Goal: Task Accomplishment & Management: Use online tool/utility

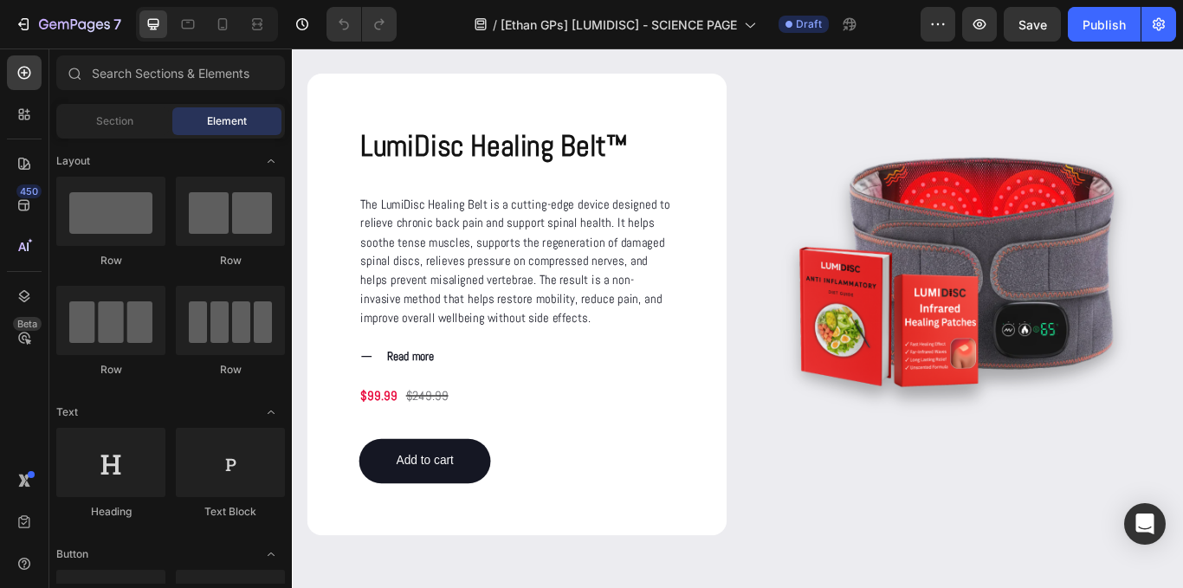
scroll to position [2237, 0]
click at [230, 26] on icon at bounding box center [222, 24] width 17 height 17
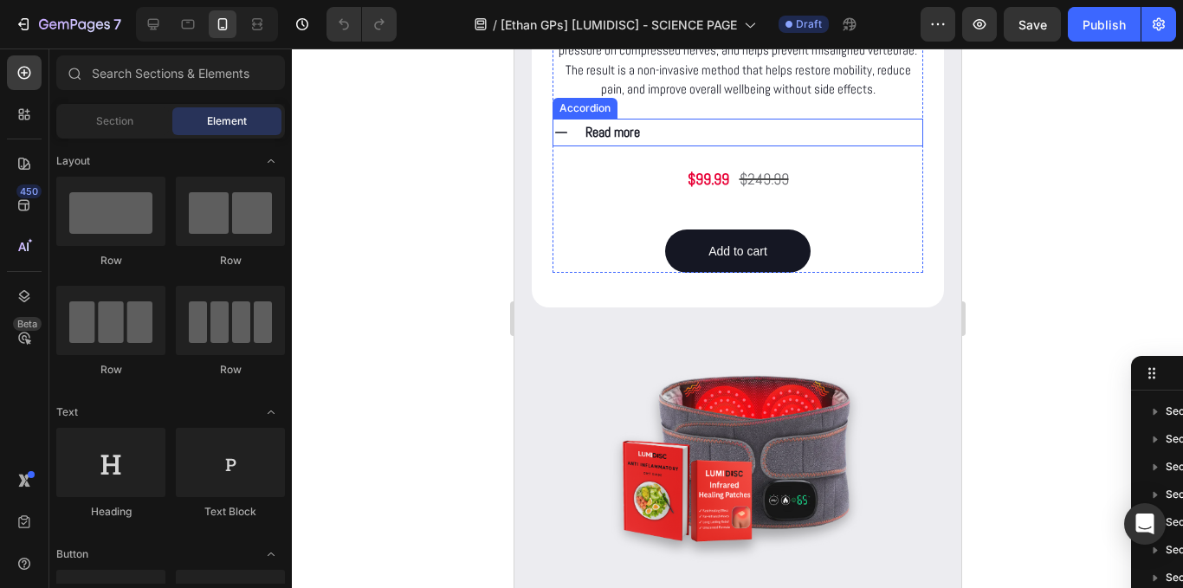
click at [652, 146] on div "Read more" at bounding box center [752, 133] width 340 height 28
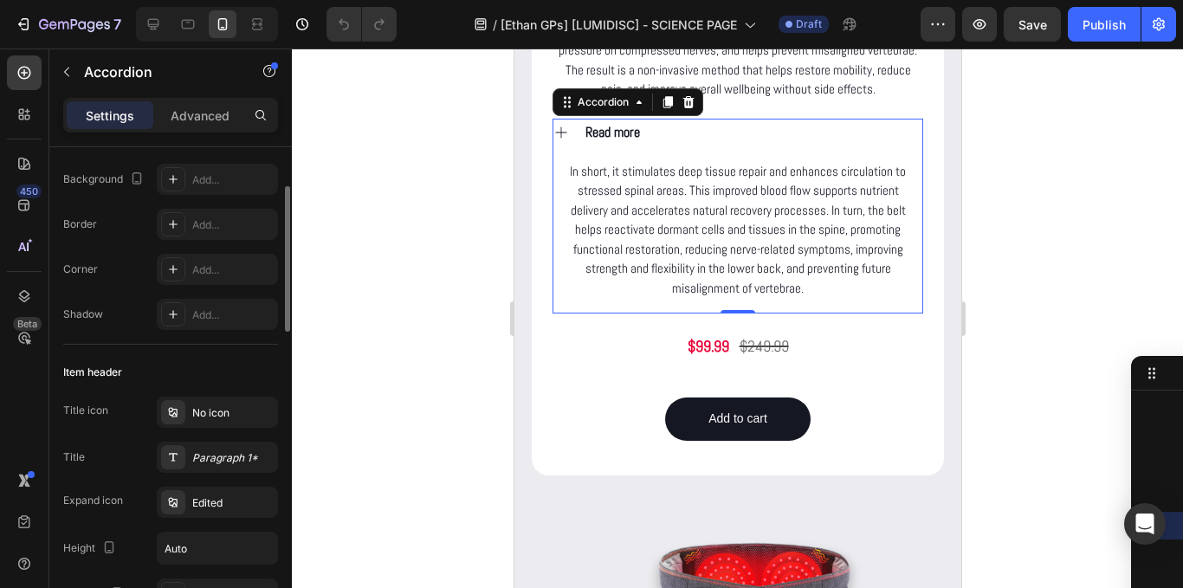
scroll to position [294, 0]
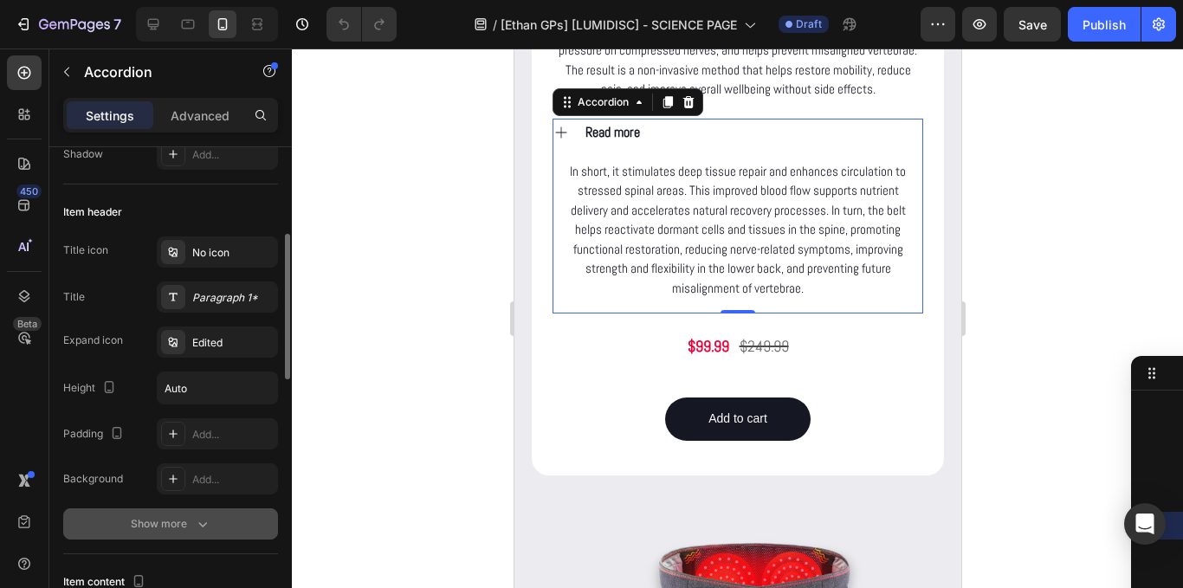
click at [133, 518] on div "Show more" at bounding box center [171, 523] width 81 height 17
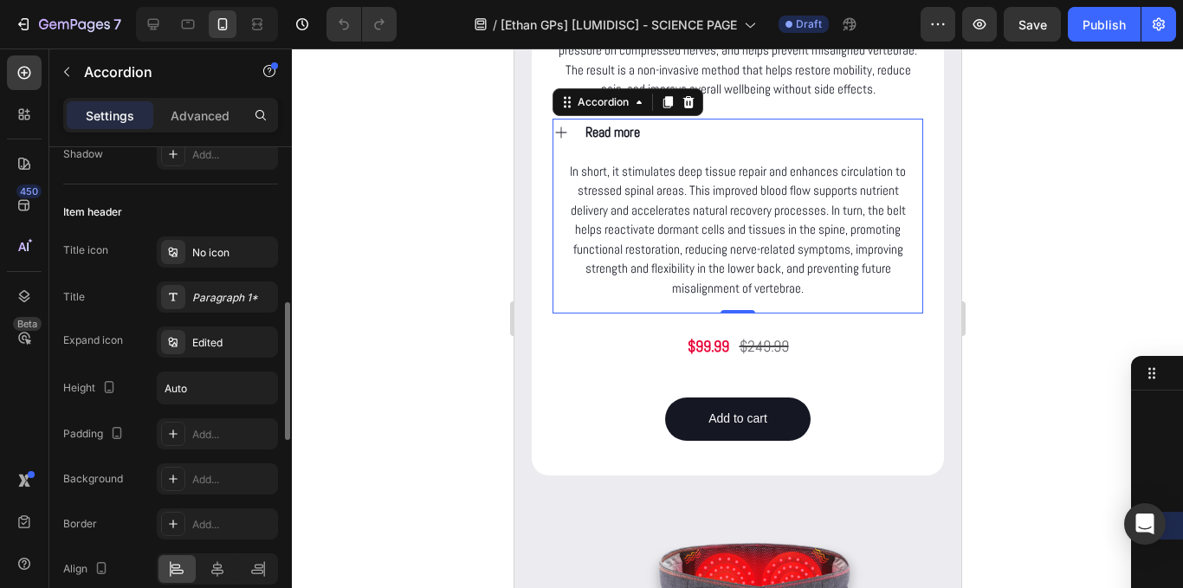
scroll to position [454, 0]
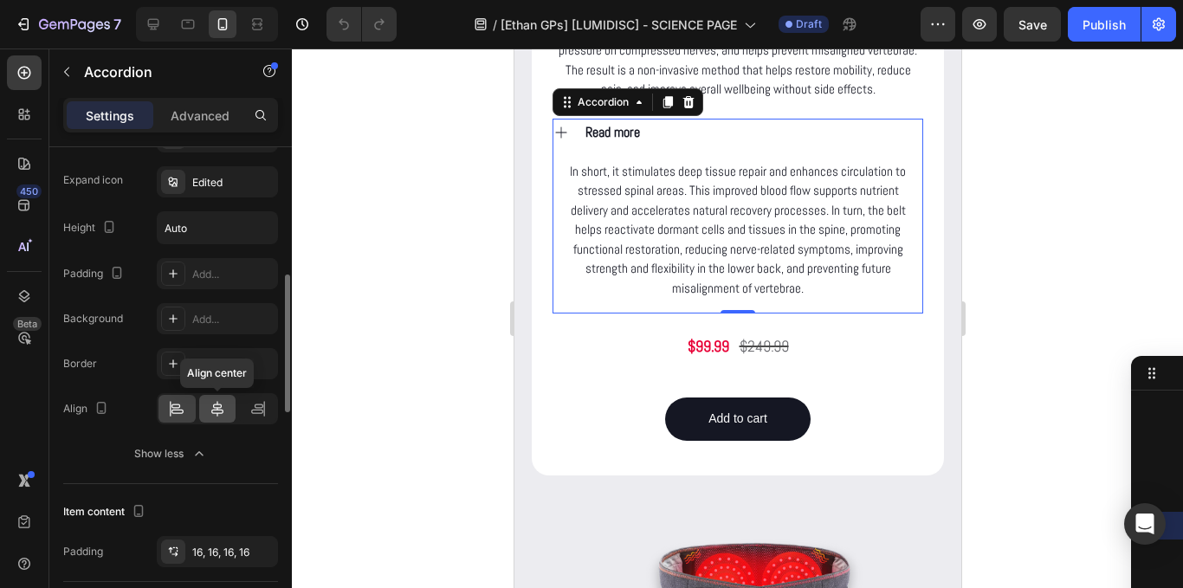
click at [218, 410] on icon at bounding box center [217, 409] width 12 height 16
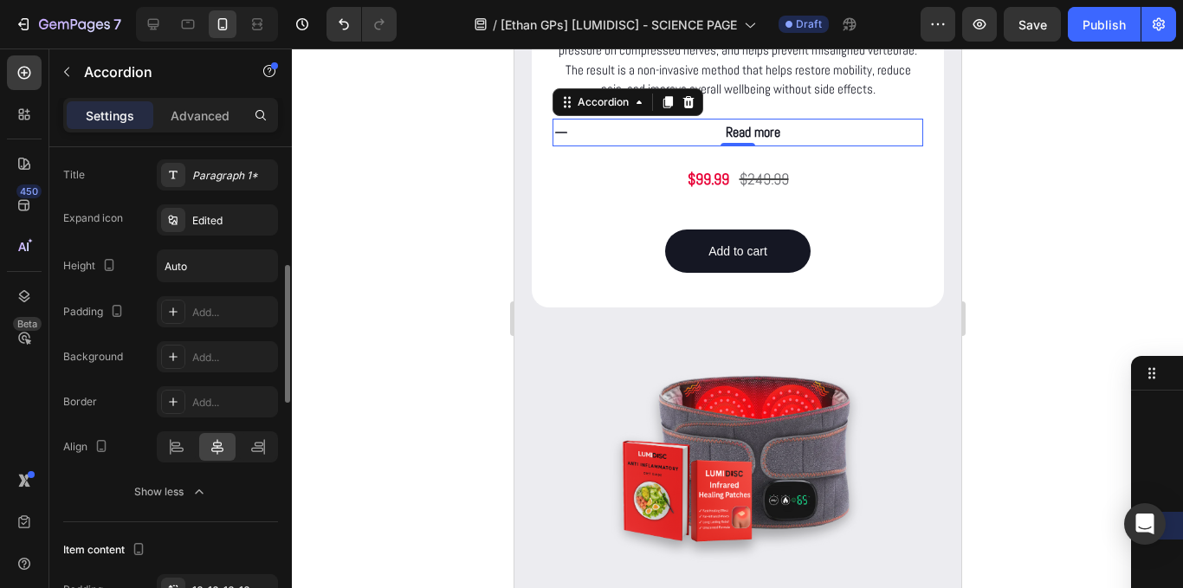
scroll to position [417, 0]
click at [179, 444] on icon at bounding box center [176, 443] width 9 height 4
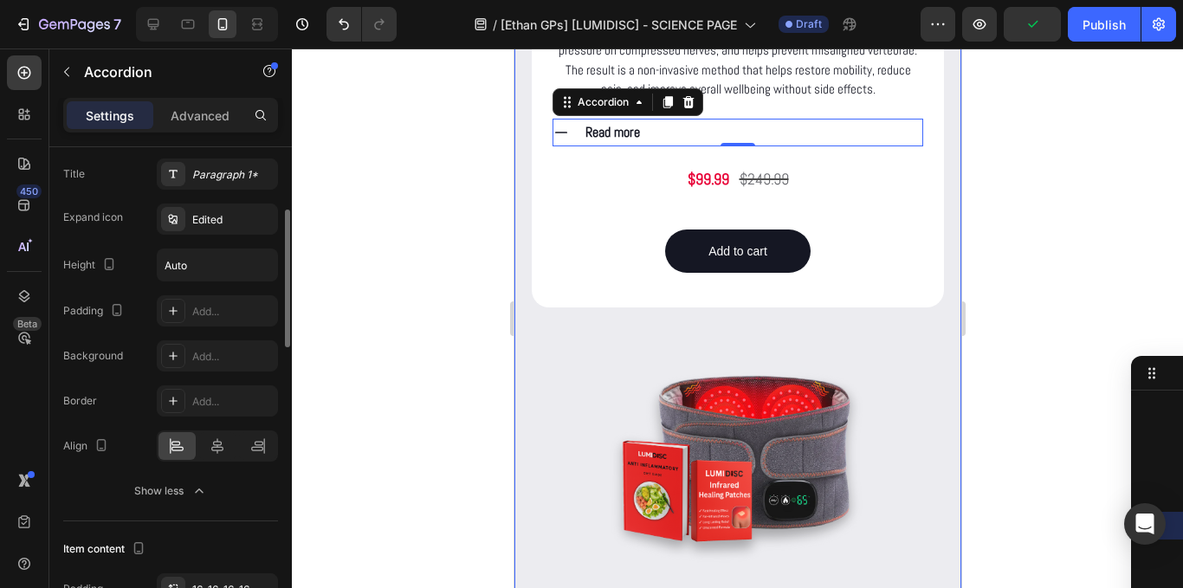
scroll to position [368, 0]
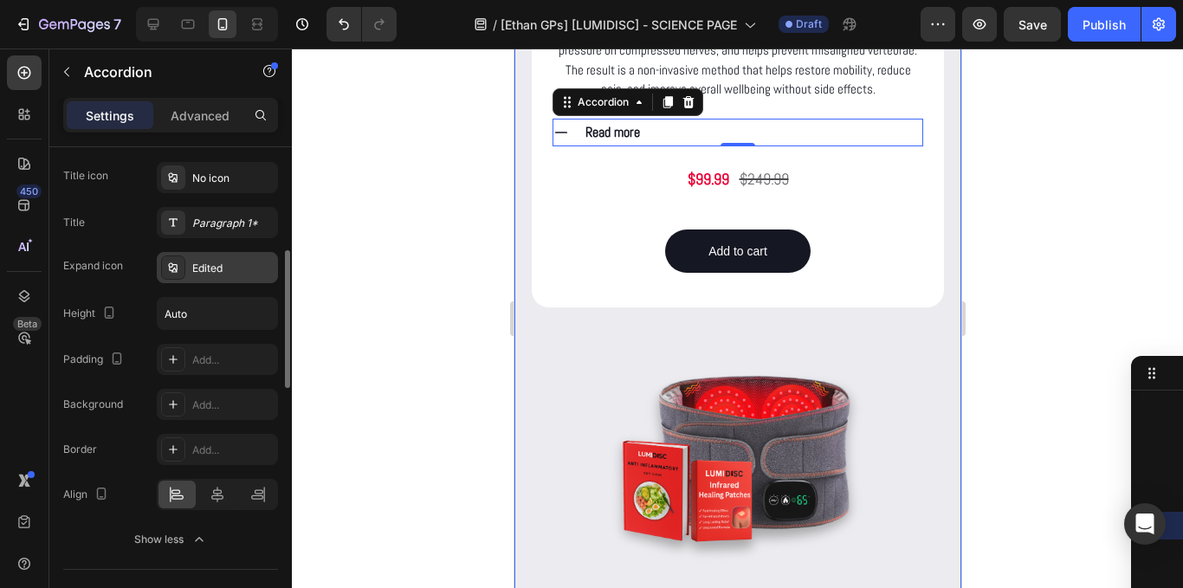
click at [217, 276] on div "Edited" at bounding box center [217, 267] width 121 height 31
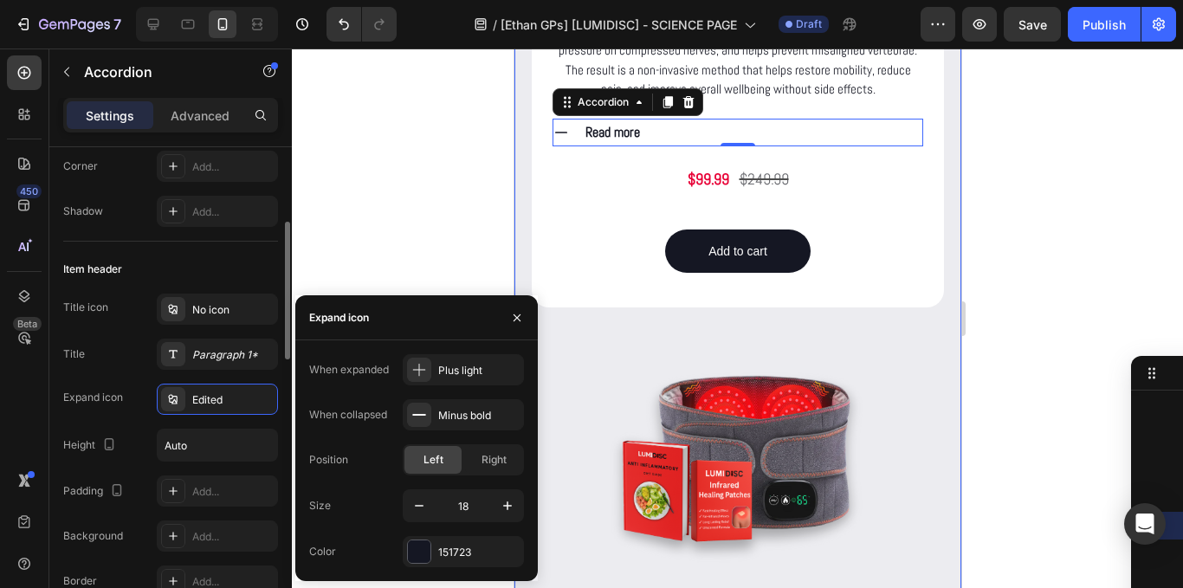
scroll to position [243, 0]
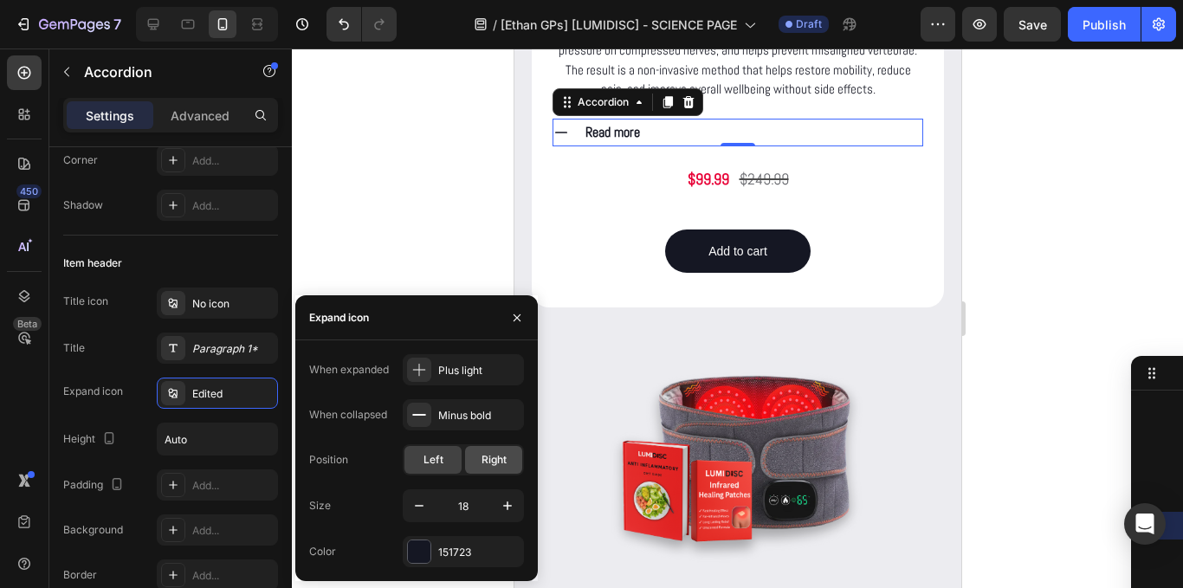
click at [512, 453] on div "Right" at bounding box center [493, 460] width 57 height 28
click at [419, 463] on div "Left" at bounding box center [433, 460] width 57 height 28
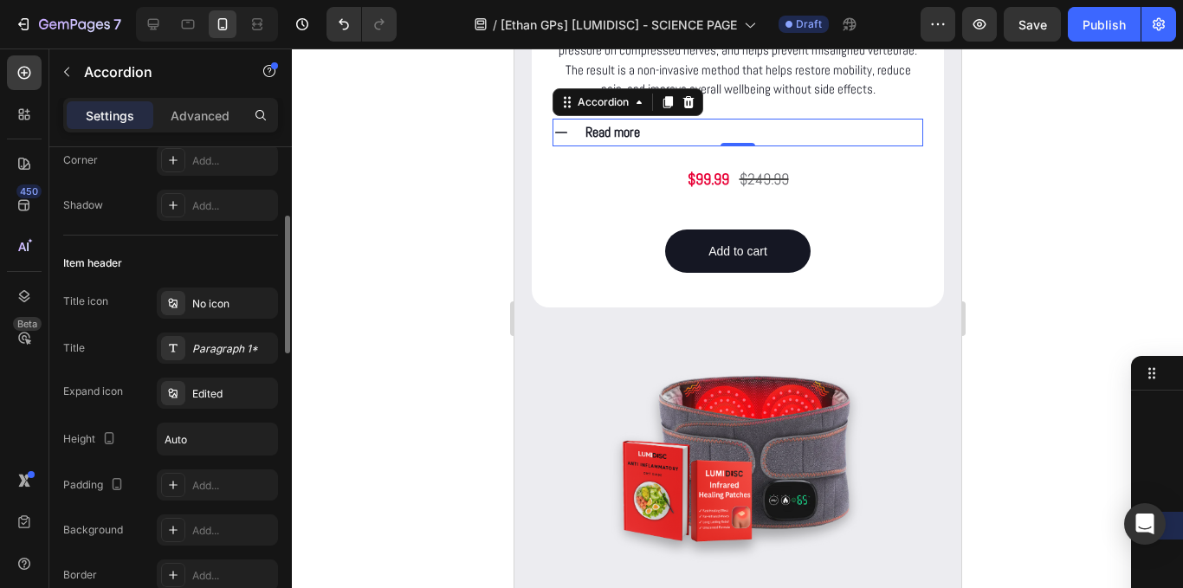
click at [108, 348] on div "Title Paragraph 1*" at bounding box center [170, 348] width 215 height 31
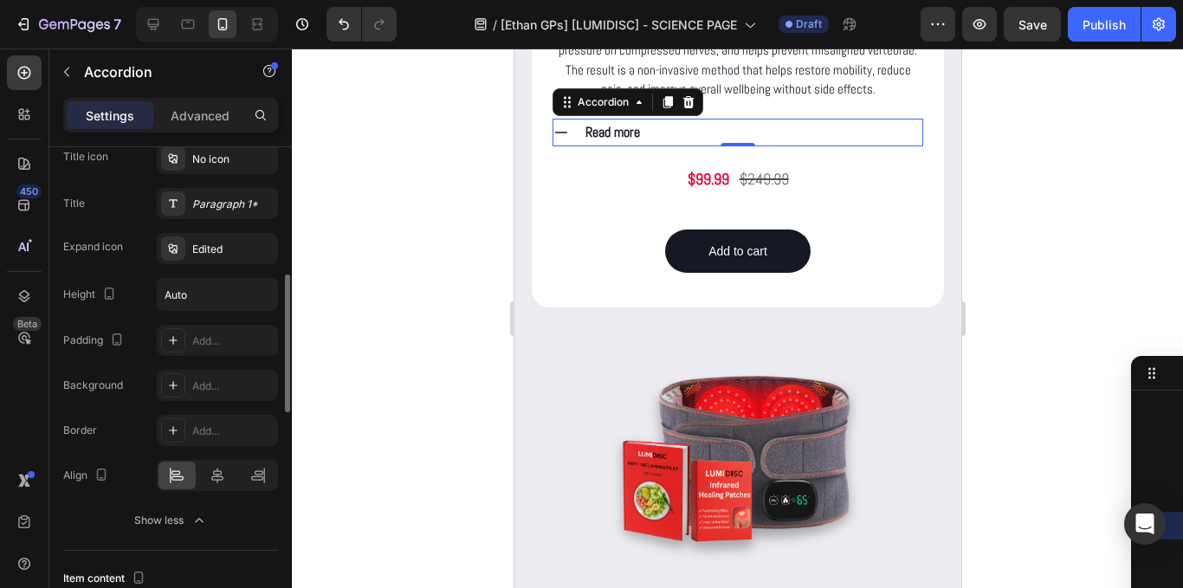
scroll to position [405, 0]
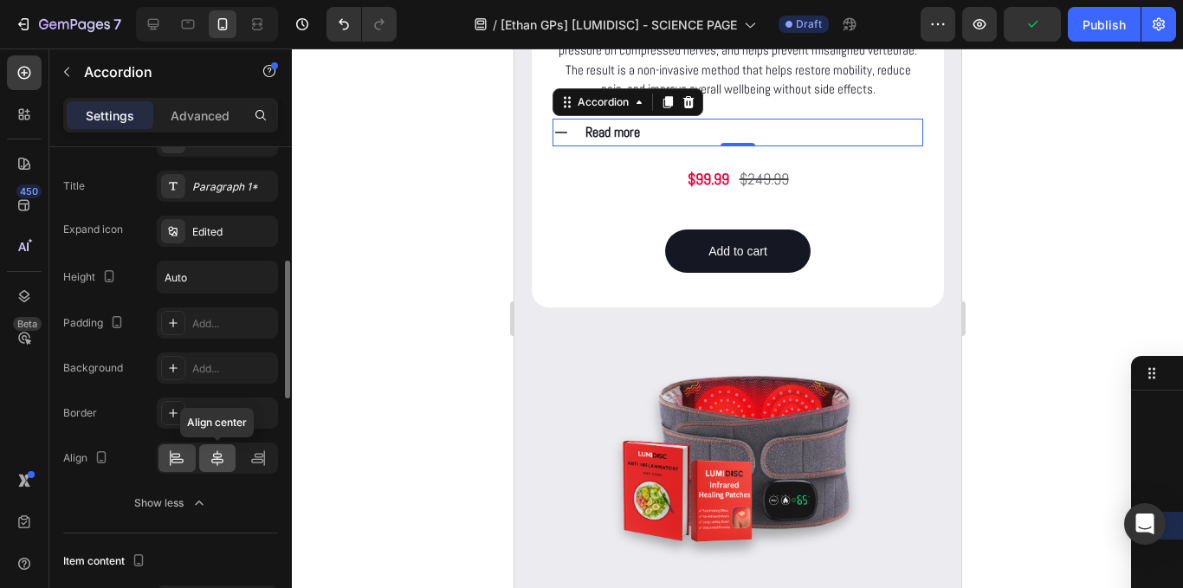
click at [224, 452] on icon at bounding box center [217, 458] width 17 height 17
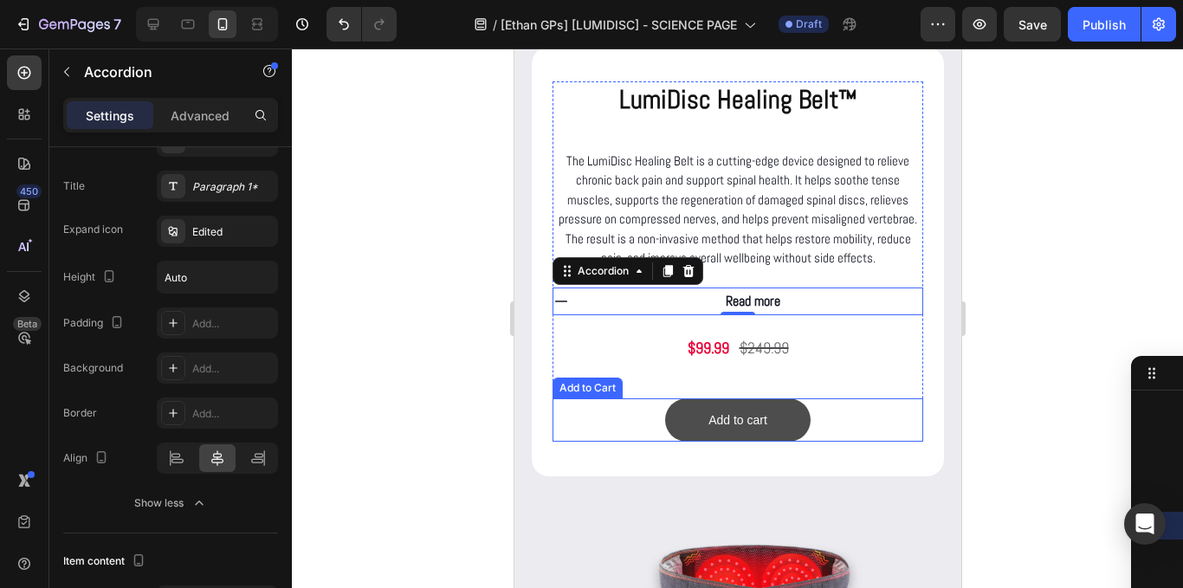
scroll to position [2067, 0]
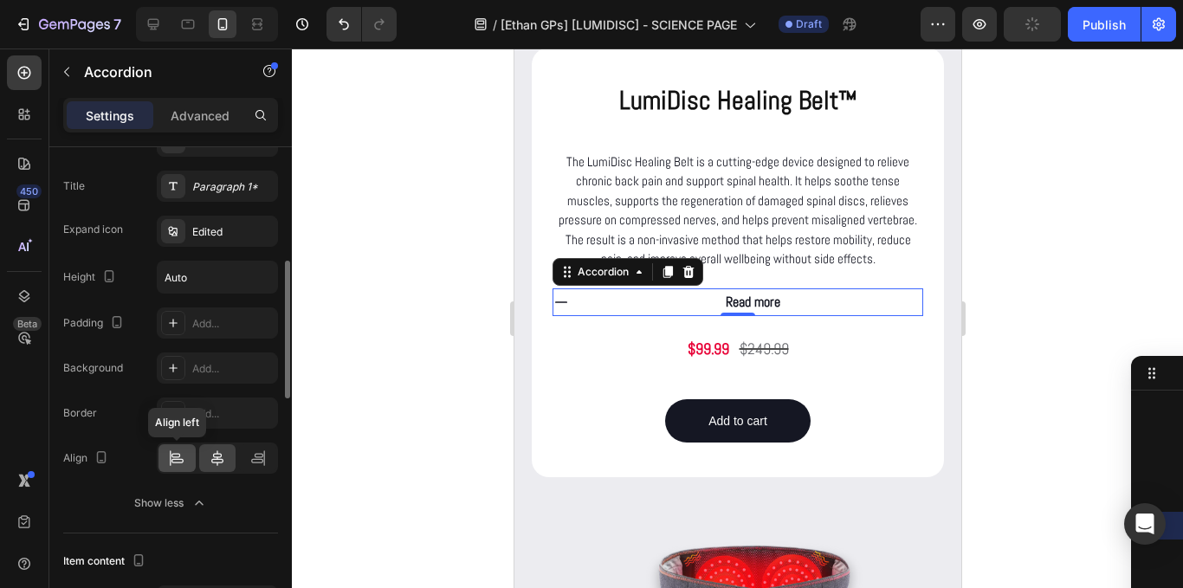
click at [183, 457] on icon at bounding box center [176, 458] width 17 height 17
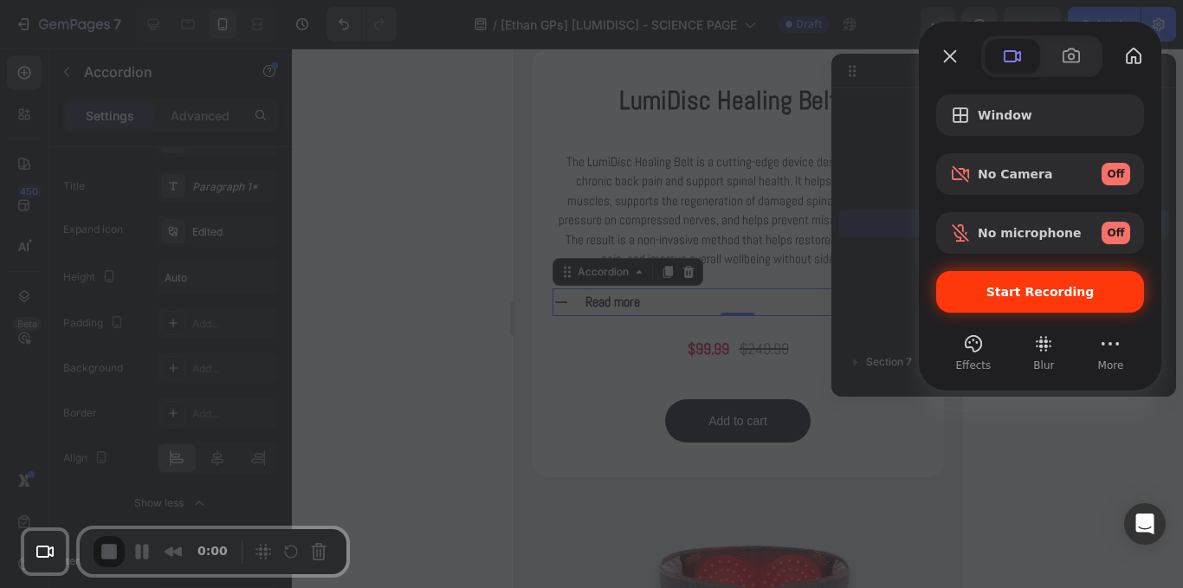
click at [986, 278] on div "Start Recording" at bounding box center [1040, 292] width 208 height 42
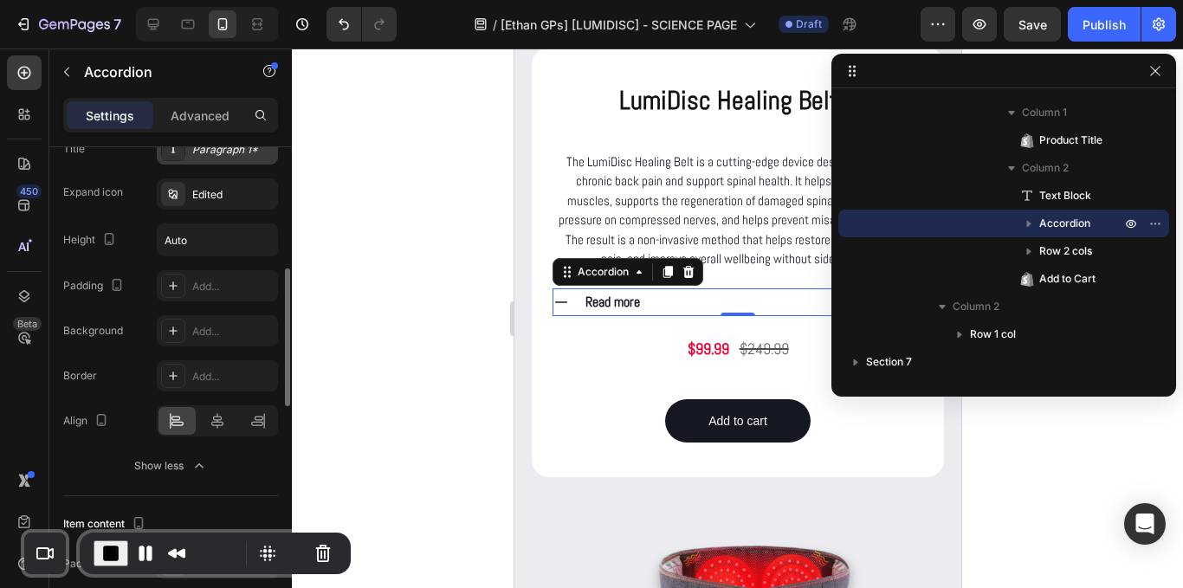
scroll to position [444, 0]
click at [219, 423] on icon at bounding box center [217, 419] width 17 height 17
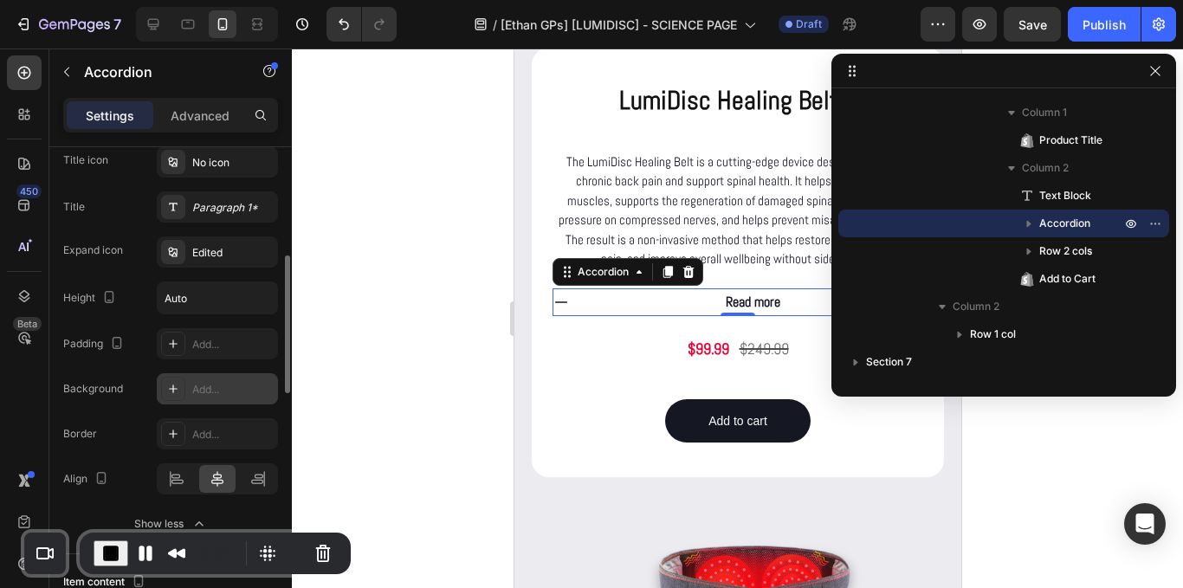
scroll to position [383, 0]
click at [196, 340] on div "Add..." at bounding box center [232, 346] width 81 height 16
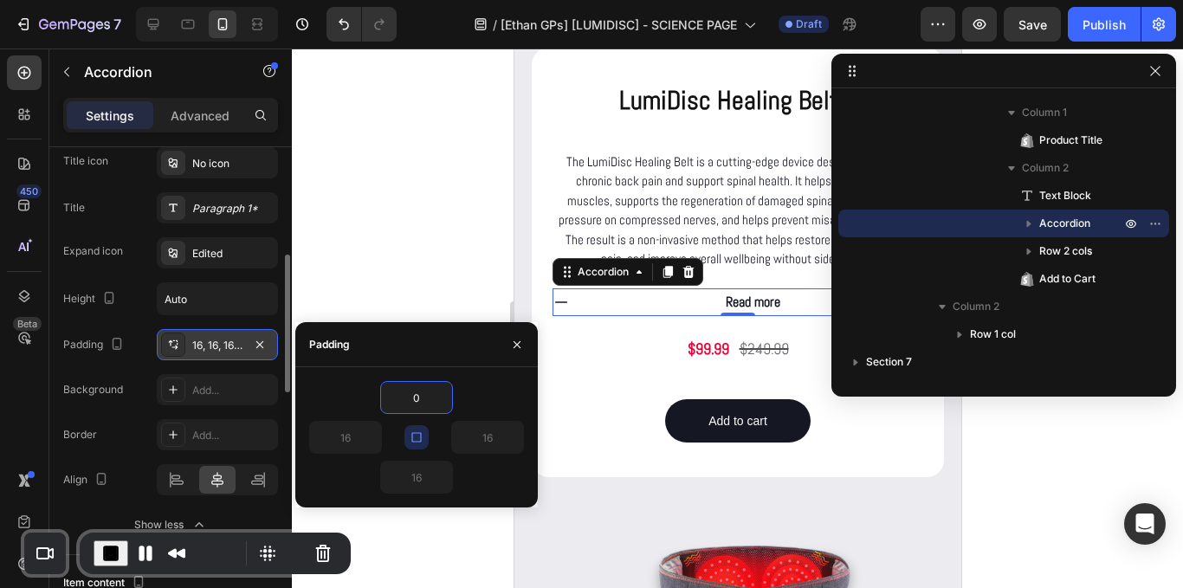
type input "0"
click at [415, 435] on icon "button" at bounding box center [417, 438] width 14 height 14
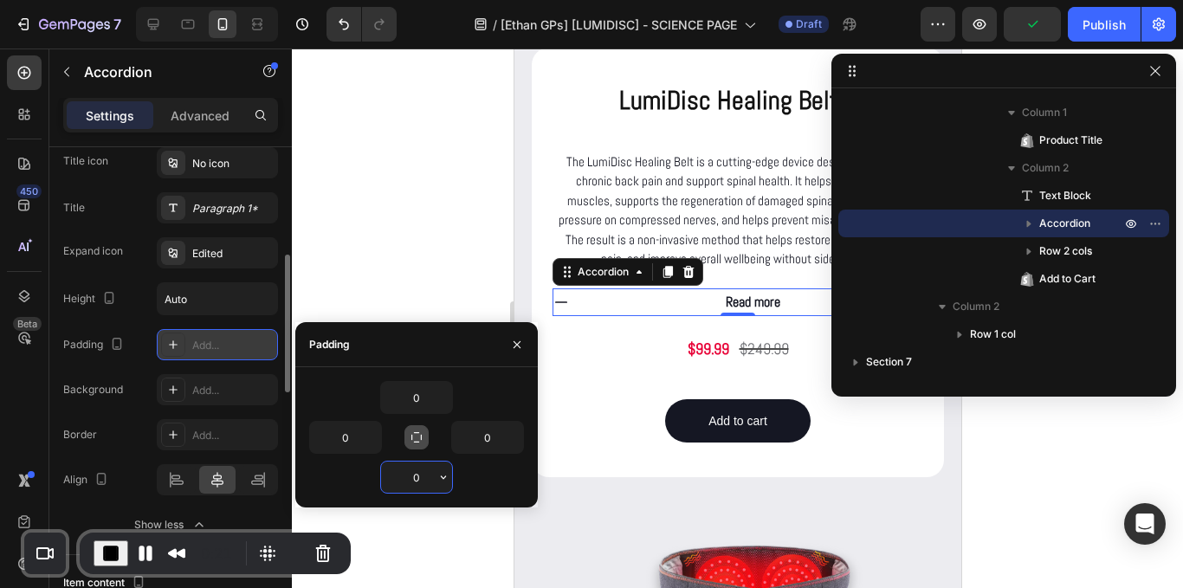
click at [420, 479] on input "0" at bounding box center [416, 477] width 71 height 31
click at [360, 431] on input "0" at bounding box center [345, 437] width 71 height 31
click at [348, 433] on input "0" at bounding box center [345, 437] width 71 height 31
click at [493, 438] on input "0" at bounding box center [487, 437] width 71 height 31
type input "1"
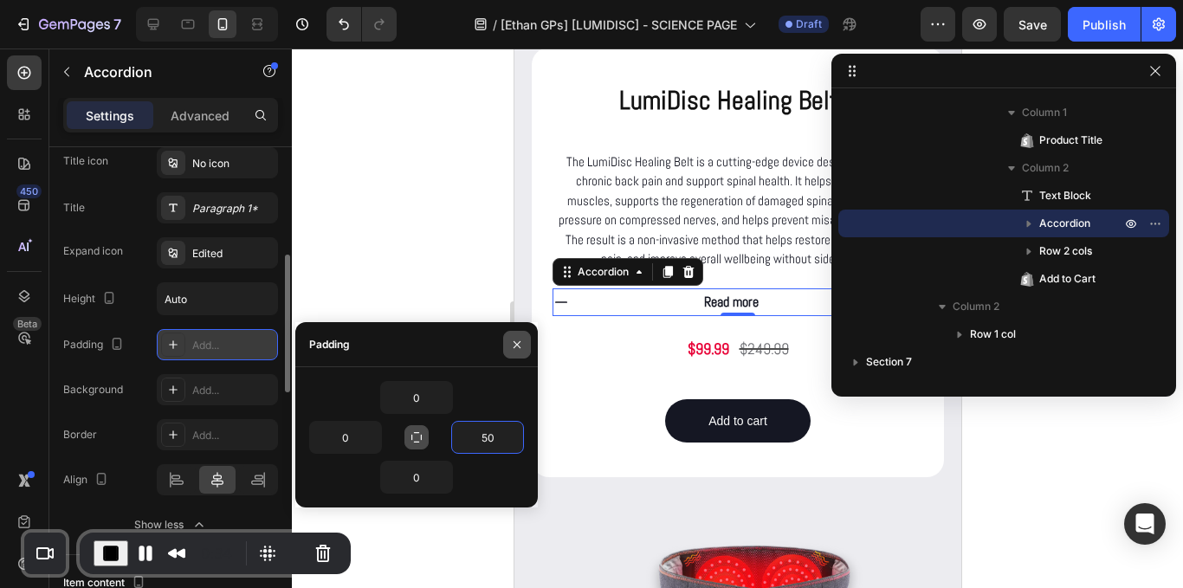
type input "50"
click at [515, 347] on icon "button" at bounding box center [517, 343] width 7 height 7
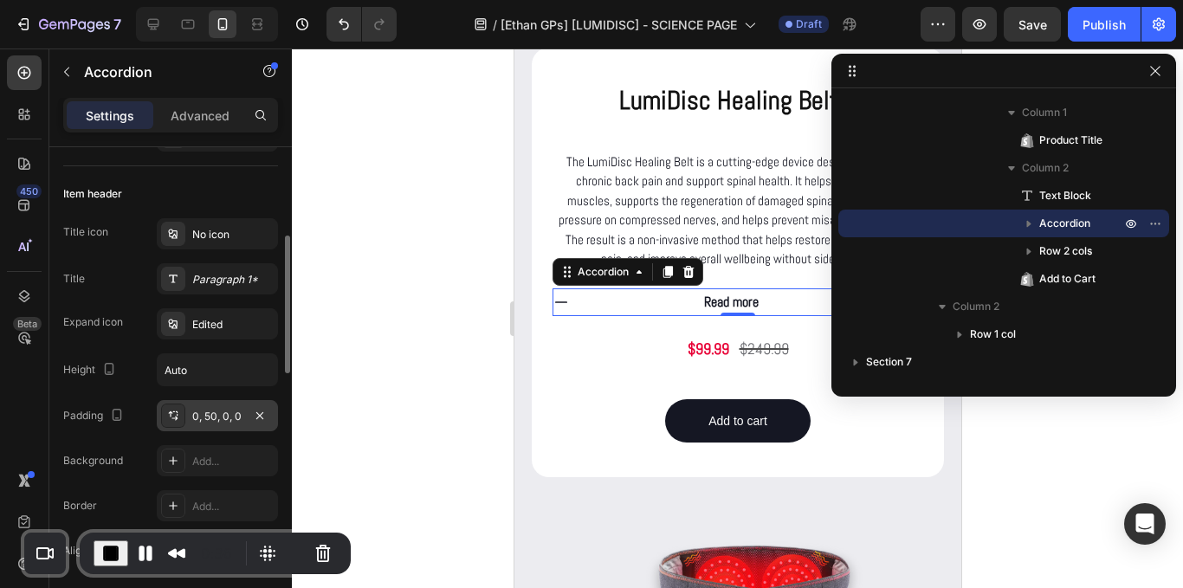
scroll to position [310, 0]
click at [217, 317] on div "Edited" at bounding box center [217, 325] width 121 height 31
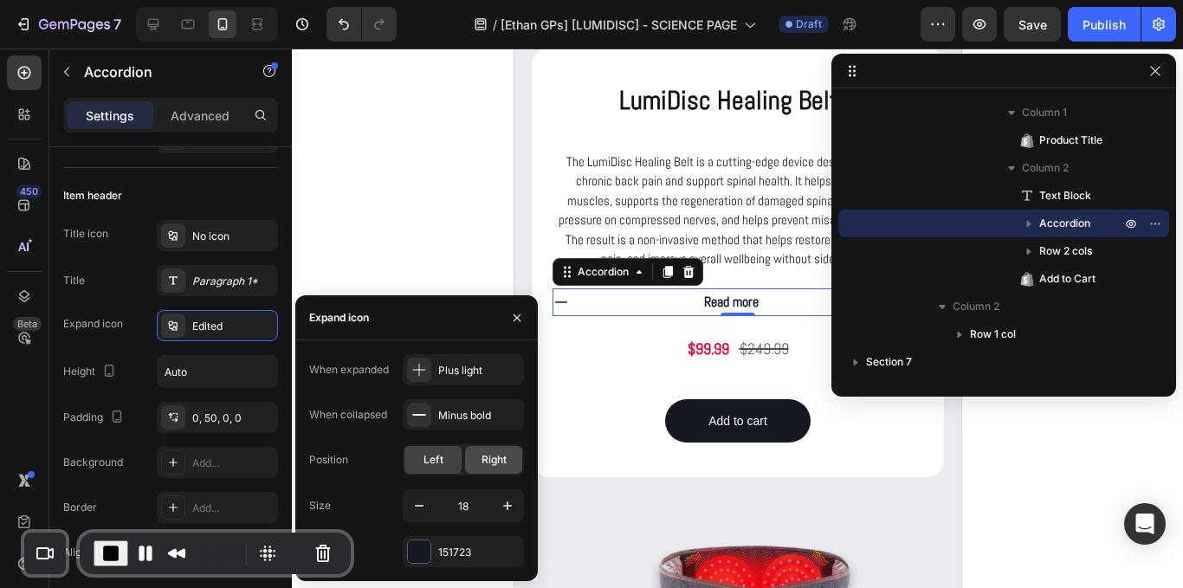
click at [485, 464] on span "Right" at bounding box center [494, 460] width 25 height 16
click at [1156, 75] on icon "button" at bounding box center [1156, 71] width 14 height 14
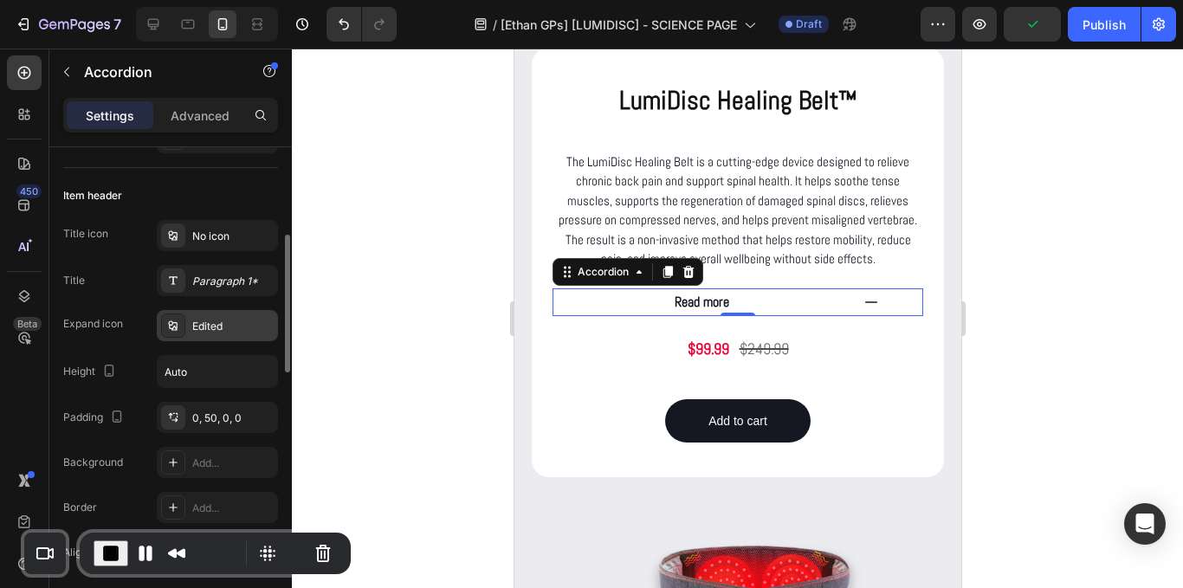
click at [208, 328] on div "Edited" at bounding box center [232, 327] width 81 height 16
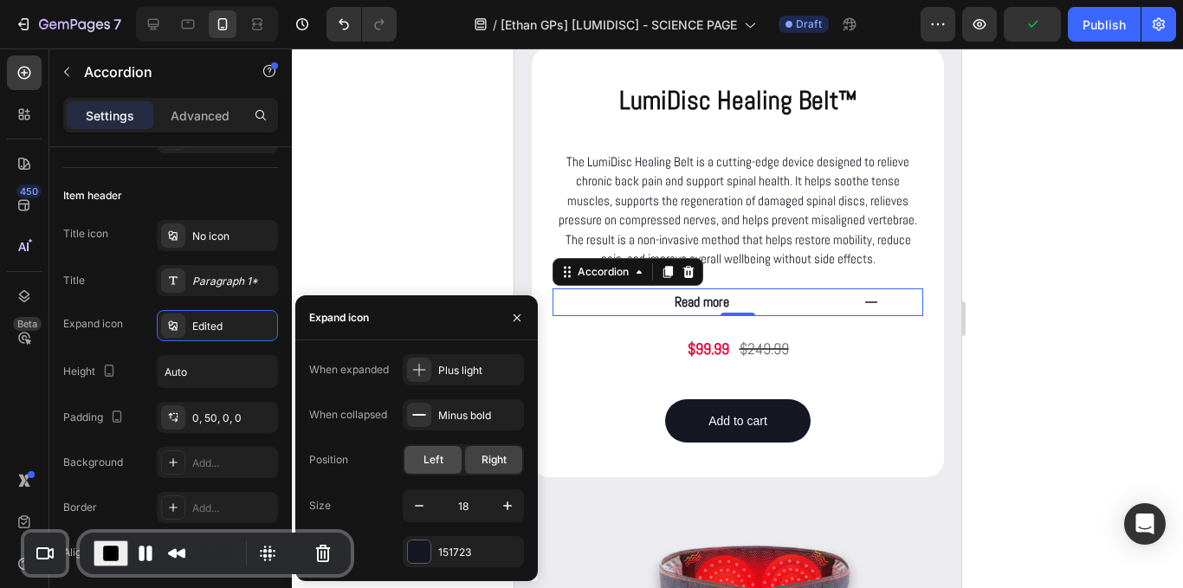
click at [427, 449] on div "Left" at bounding box center [433, 460] width 57 height 28
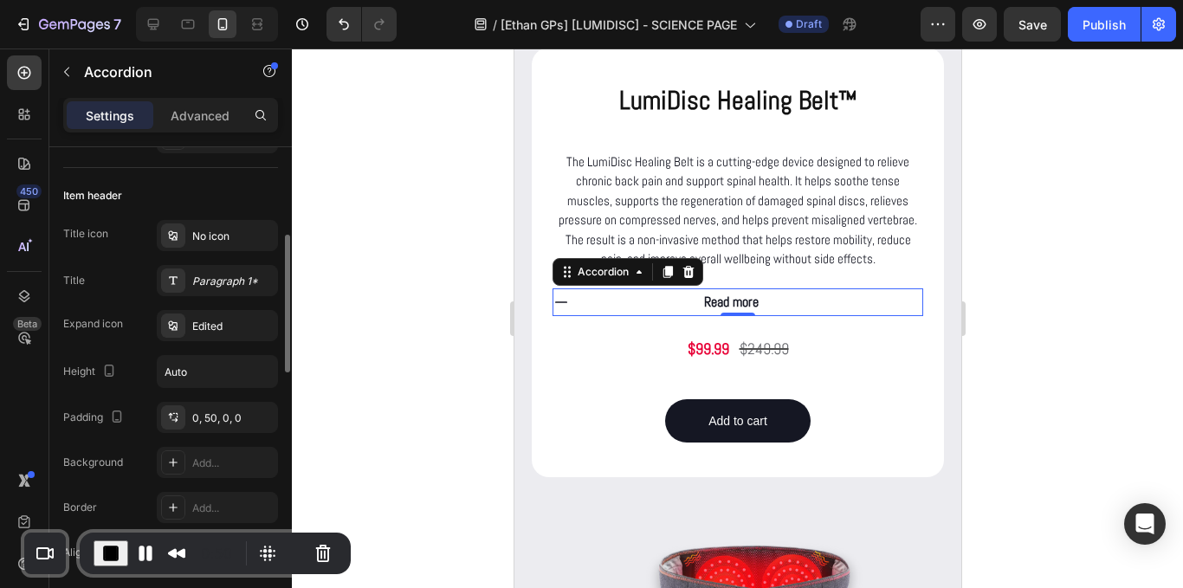
click at [262, 195] on div "Item header" at bounding box center [170, 196] width 215 height 28
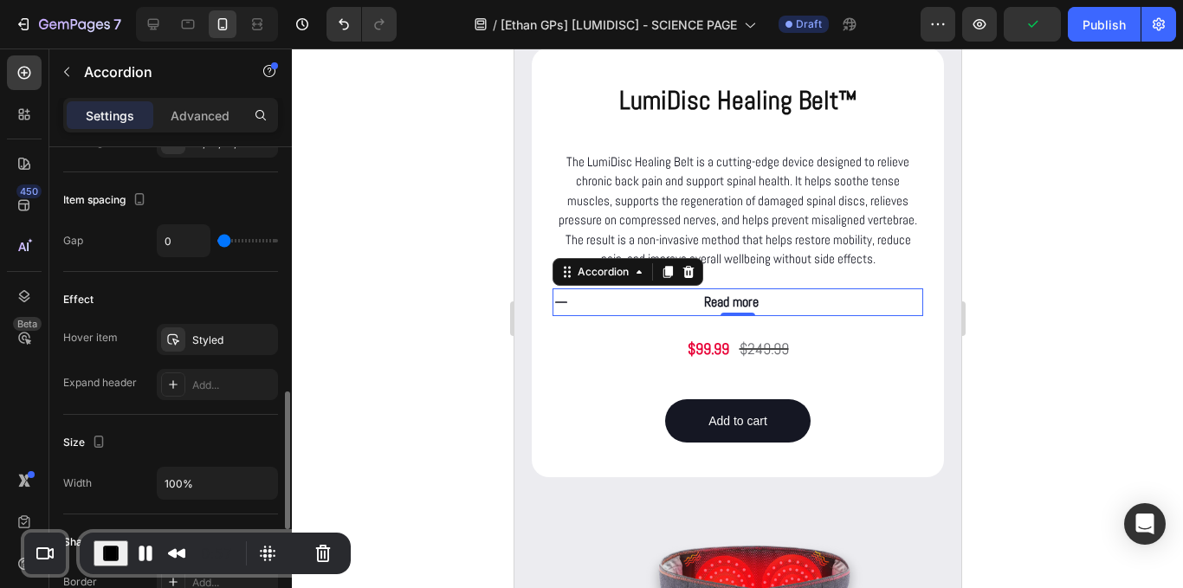
scroll to position [865, 0]
click at [120, 546] on button "End Recording" at bounding box center [111, 554] width 35 height 26
